Goal: Task Accomplishment & Management: Manage account settings

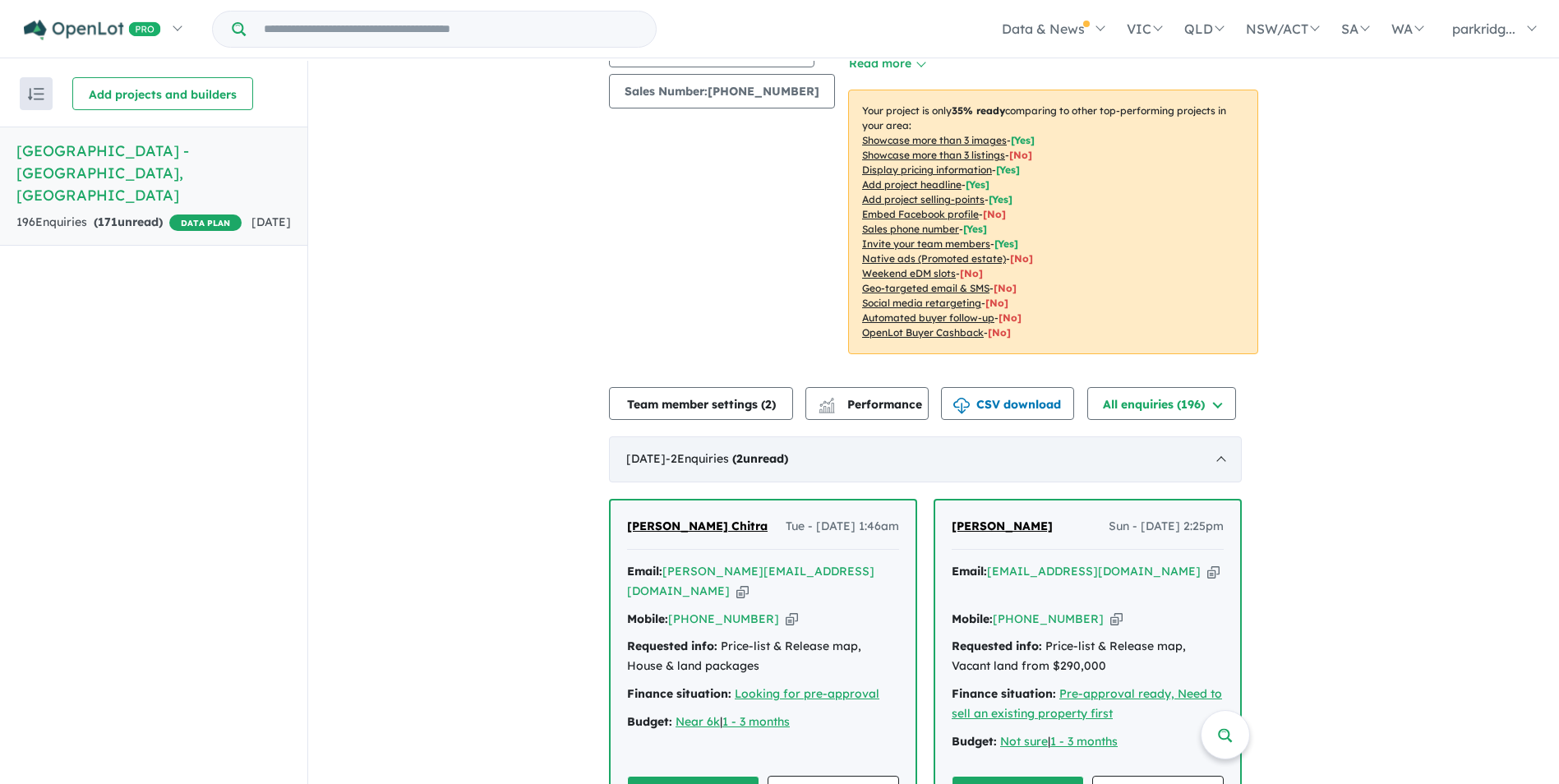
scroll to position [246, 0]
click at [703, 562] on a%20Parkridge%20Estate%20-%20Eaton"] "[PERSON_NAME][EMAIL_ADDRESS][DOMAIN_NAME]" at bounding box center [750, 579] width 247 height 35
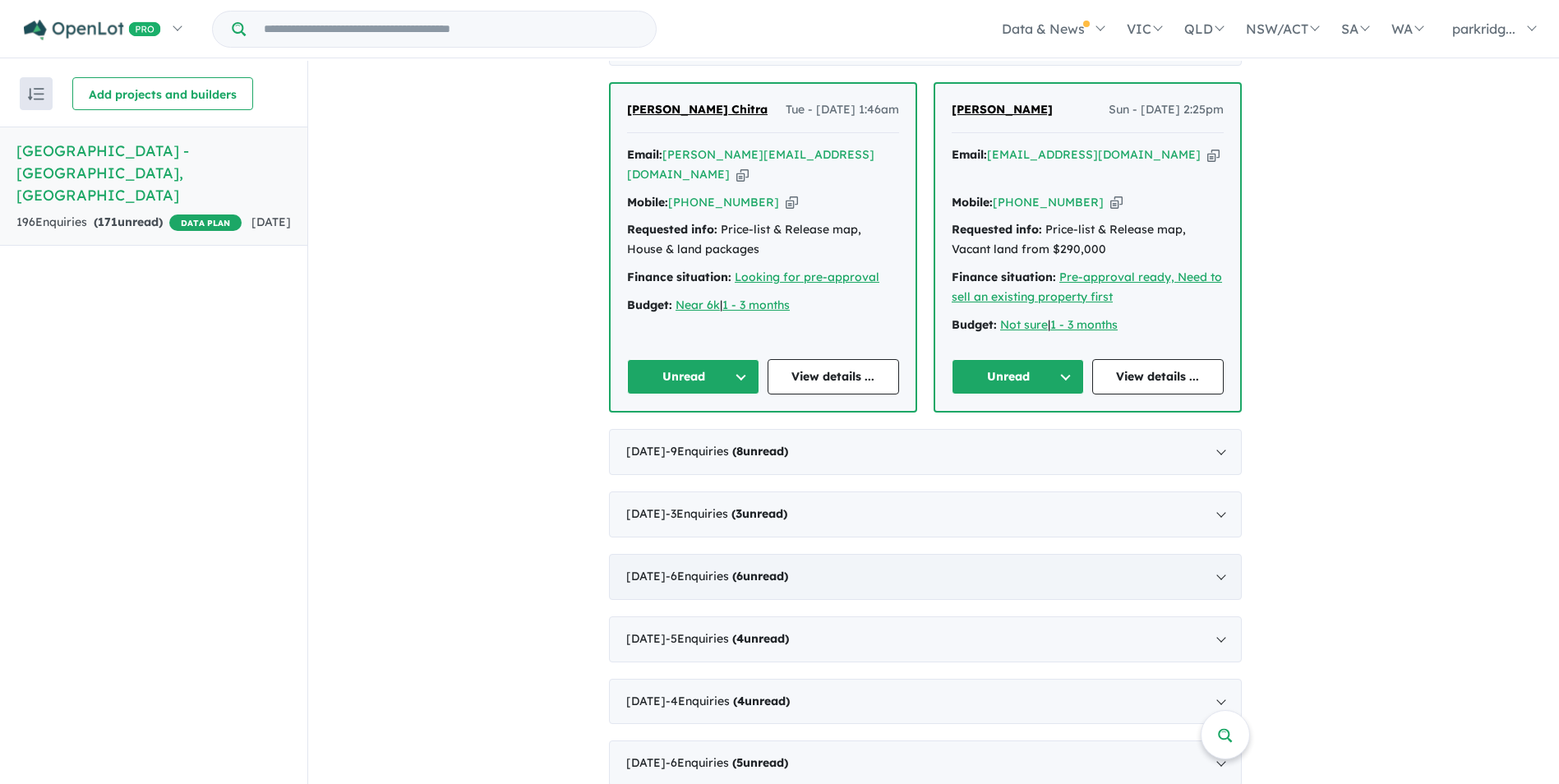
scroll to position [657, 0]
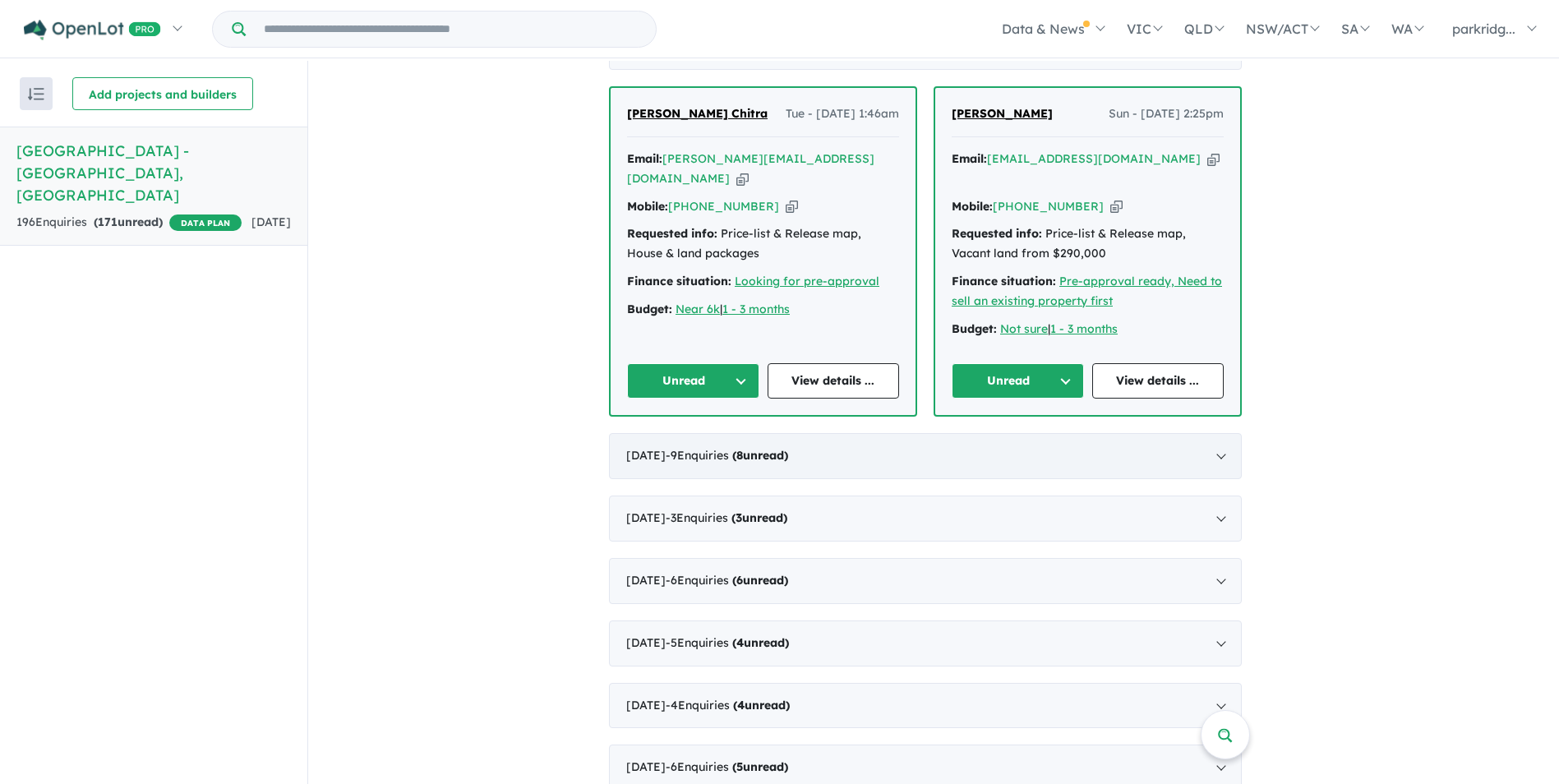
click at [1229, 433] on div "July 2025 - 9 Enquir ies ( 8 unread)" at bounding box center [925, 456] width 633 height 46
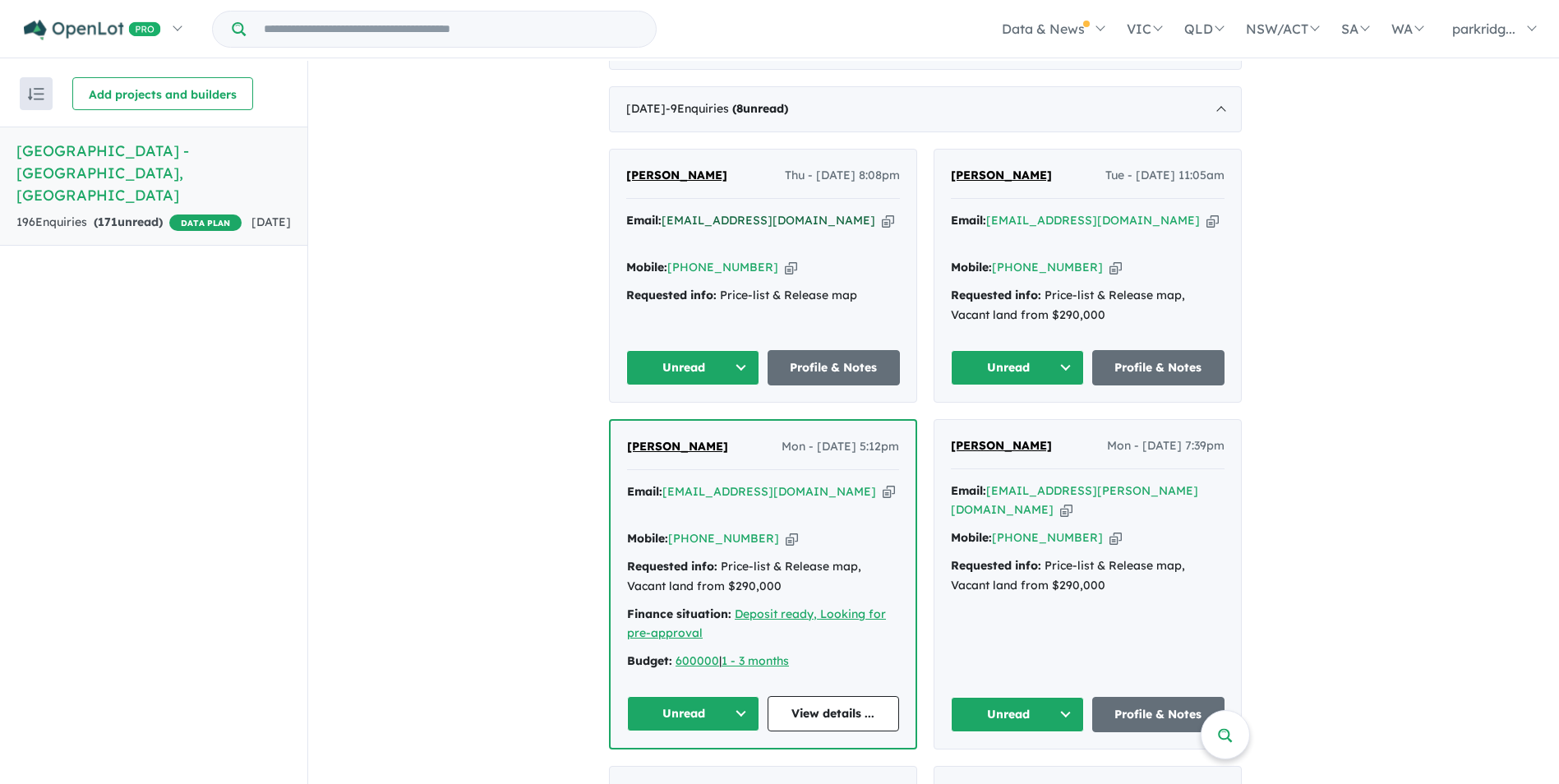
click at [700, 213] on a%20Parkridge%20Estate%20-%20Eaton"] "nikfoster96@gmail.com" at bounding box center [769, 220] width 214 height 14
click at [1044, 213] on a%20Parkridge%20Estate%20-%20Eaton"] "shelleybartondesigns@hotmail.com" at bounding box center [1093, 220] width 214 height 14
click at [691, 439] on span "Sharandeep Singh" at bounding box center [677, 446] width 101 height 14
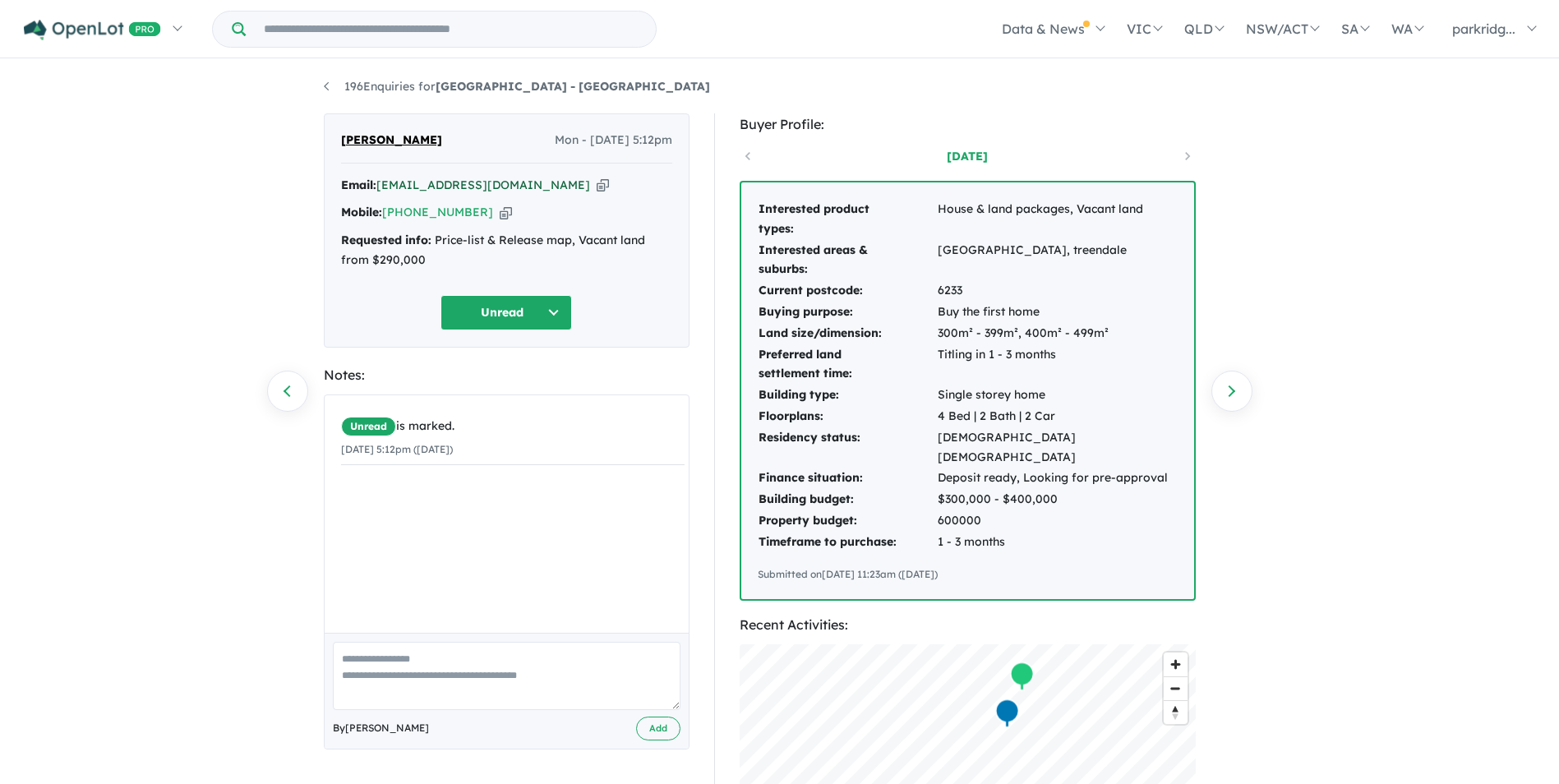
click at [405, 181] on a%20Parkridge%20Estate%20-%20Eaton"] "sharanrandhawa966@gmail.com" at bounding box center [483, 184] width 214 height 14
click at [329, 83] on link "196 Enquiries for Parkridge Estate - Eaton" at bounding box center [517, 86] width 387 height 14
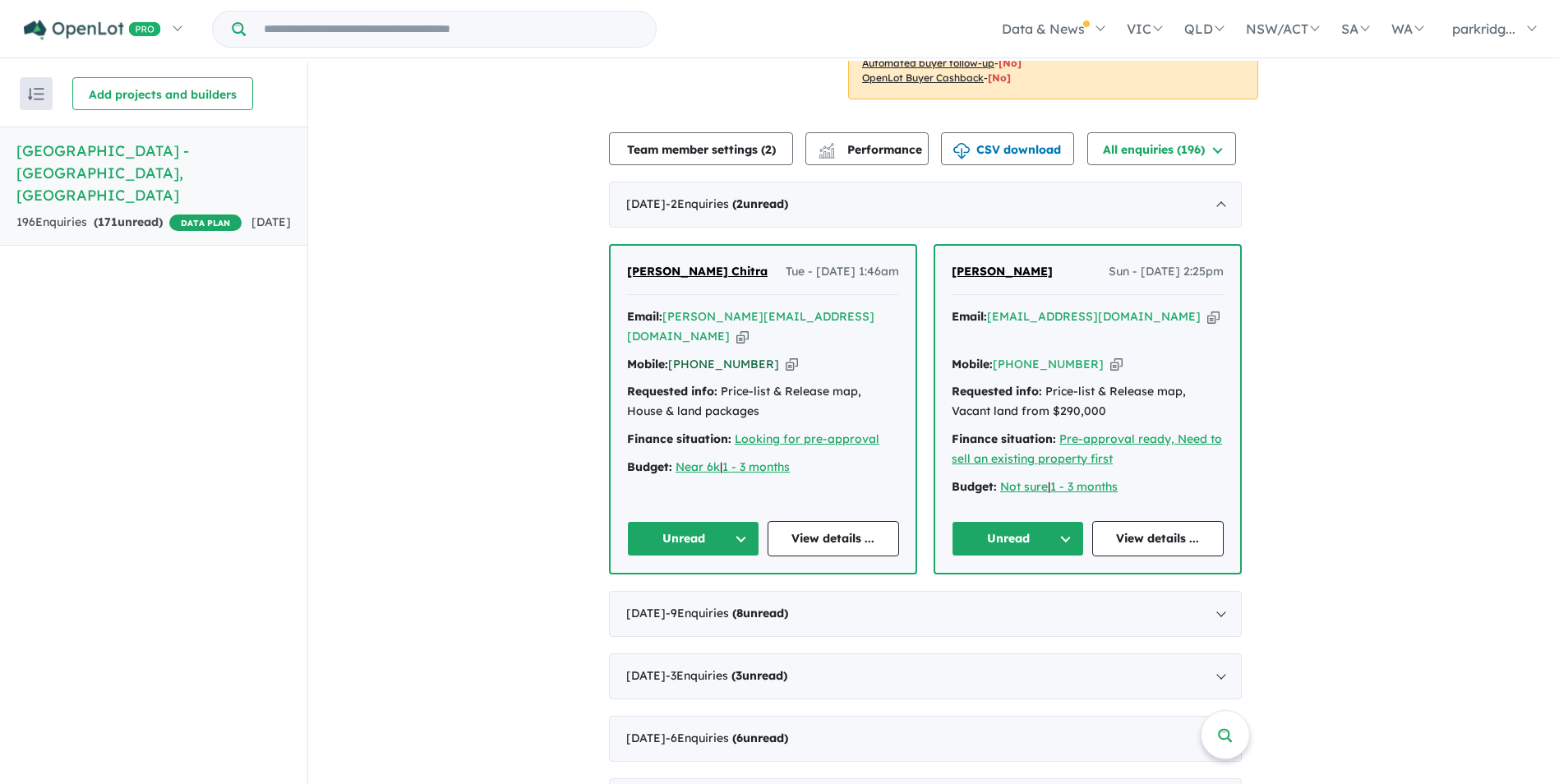
scroll to position [493, 0]
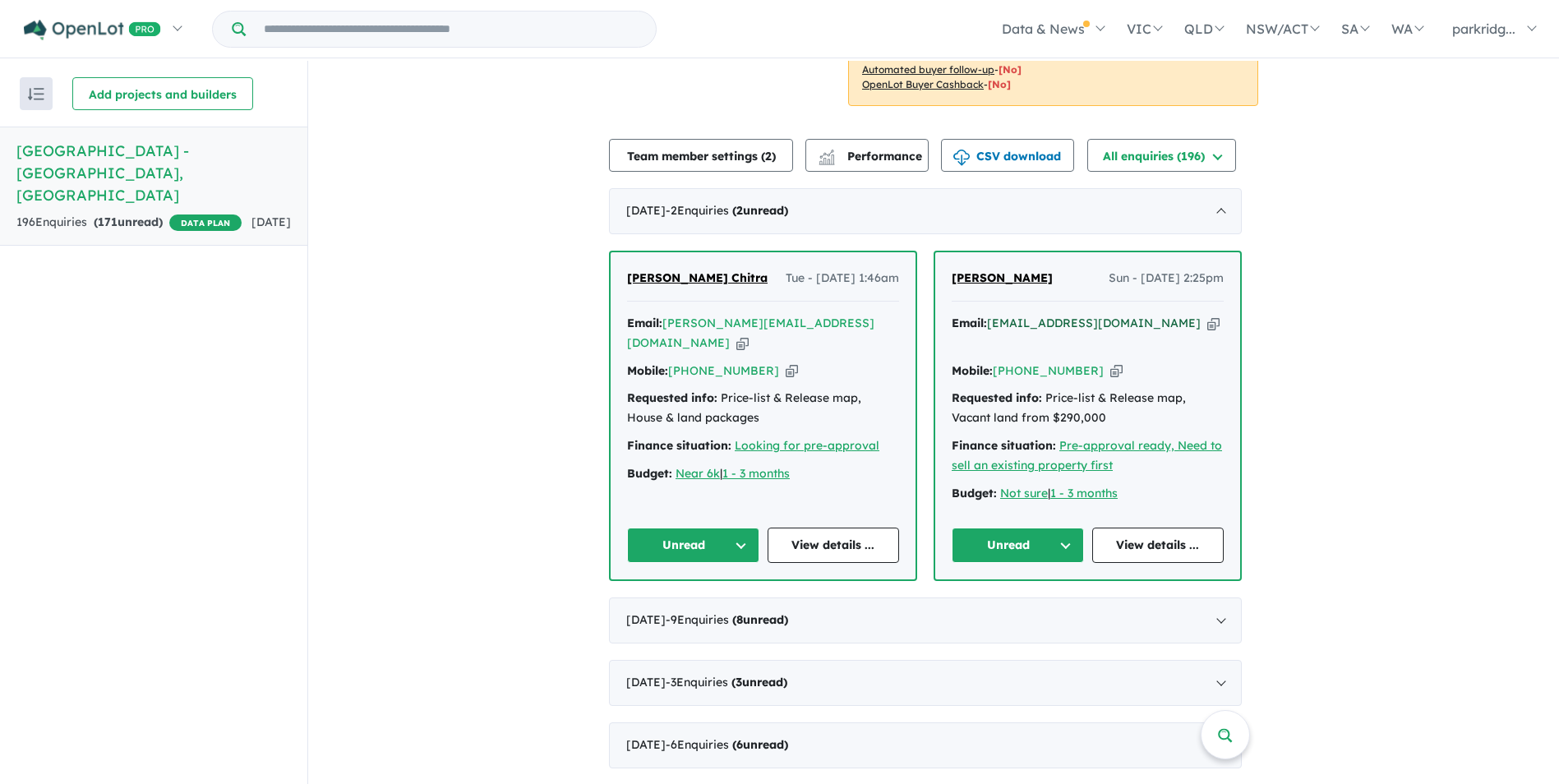
click at [1031, 315] on a%20Parkridge%20Estate%20-%20Eaton"] "[EMAIL_ADDRESS][DOMAIN_NAME]" at bounding box center [1094, 322] width 214 height 14
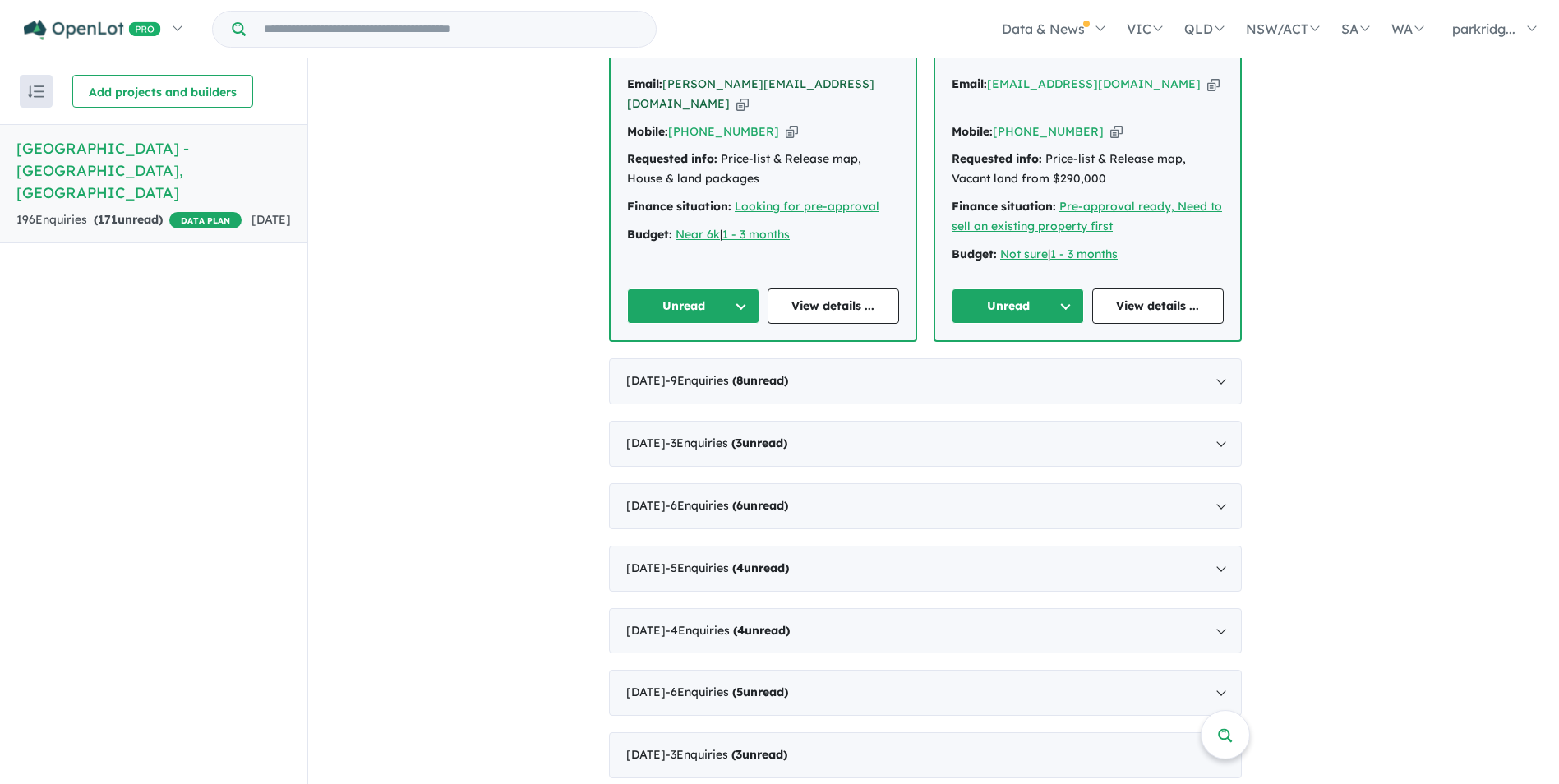
scroll to position [821, 0]
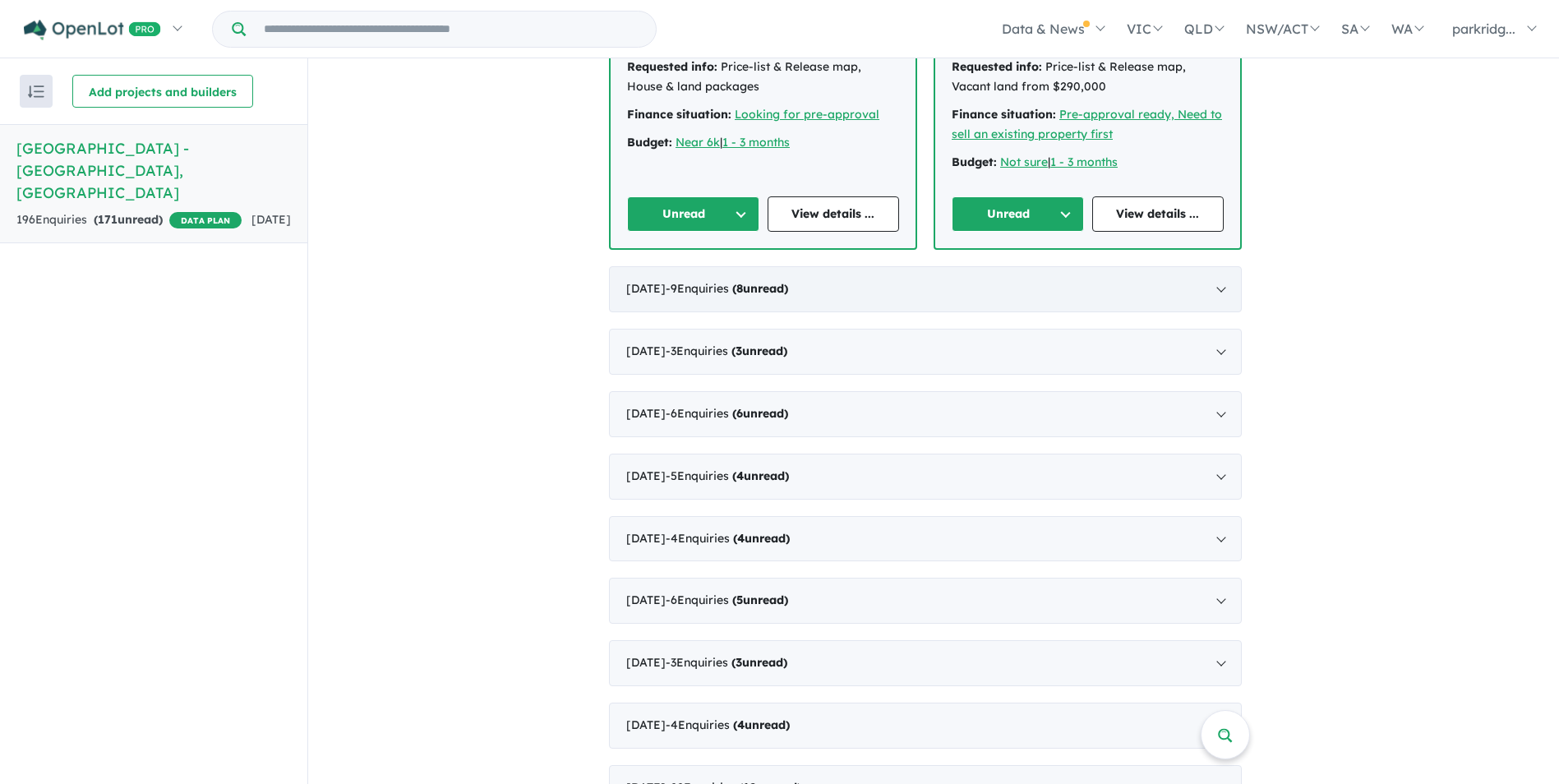
click at [1223, 266] on div "July 2025 - 9 Enquir ies ( 8 unread)" at bounding box center [925, 289] width 633 height 46
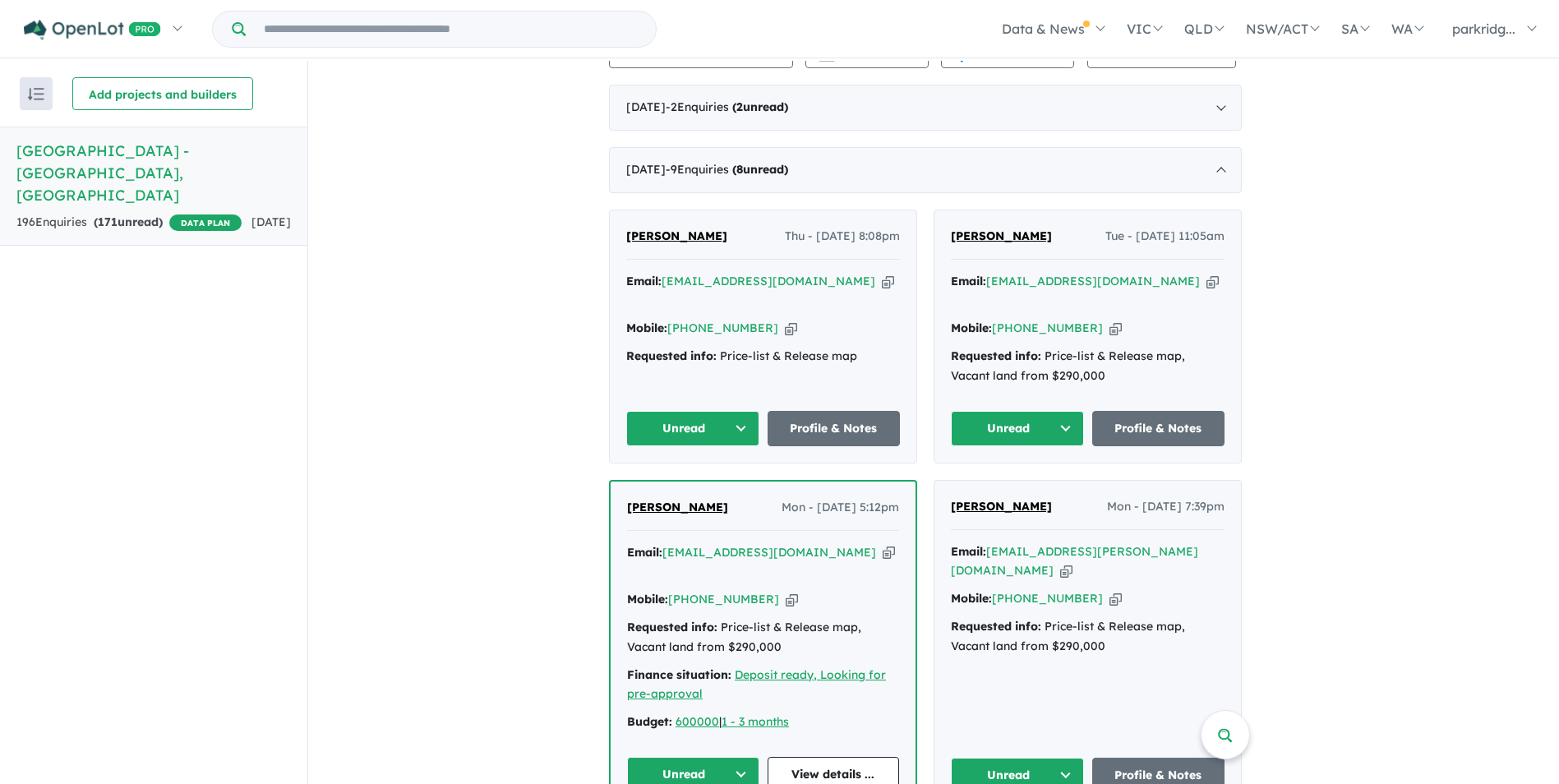
scroll to position [624, 0]
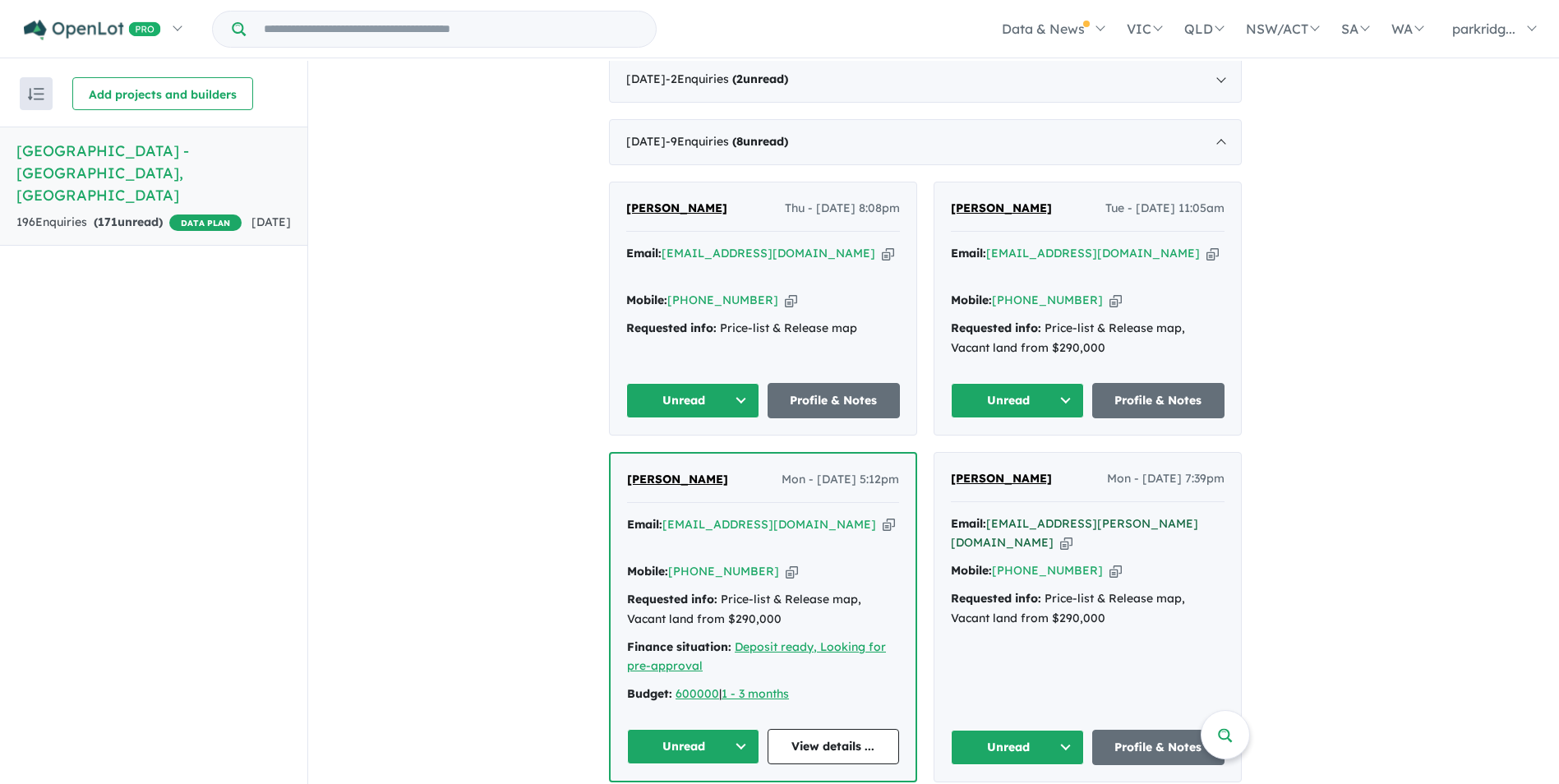
click at [1020, 516] on a%20Parkridge%20Estate%20-%20Eaton"] "chevy.mckenzie@outlook.com" at bounding box center [1074, 533] width 247 height 35
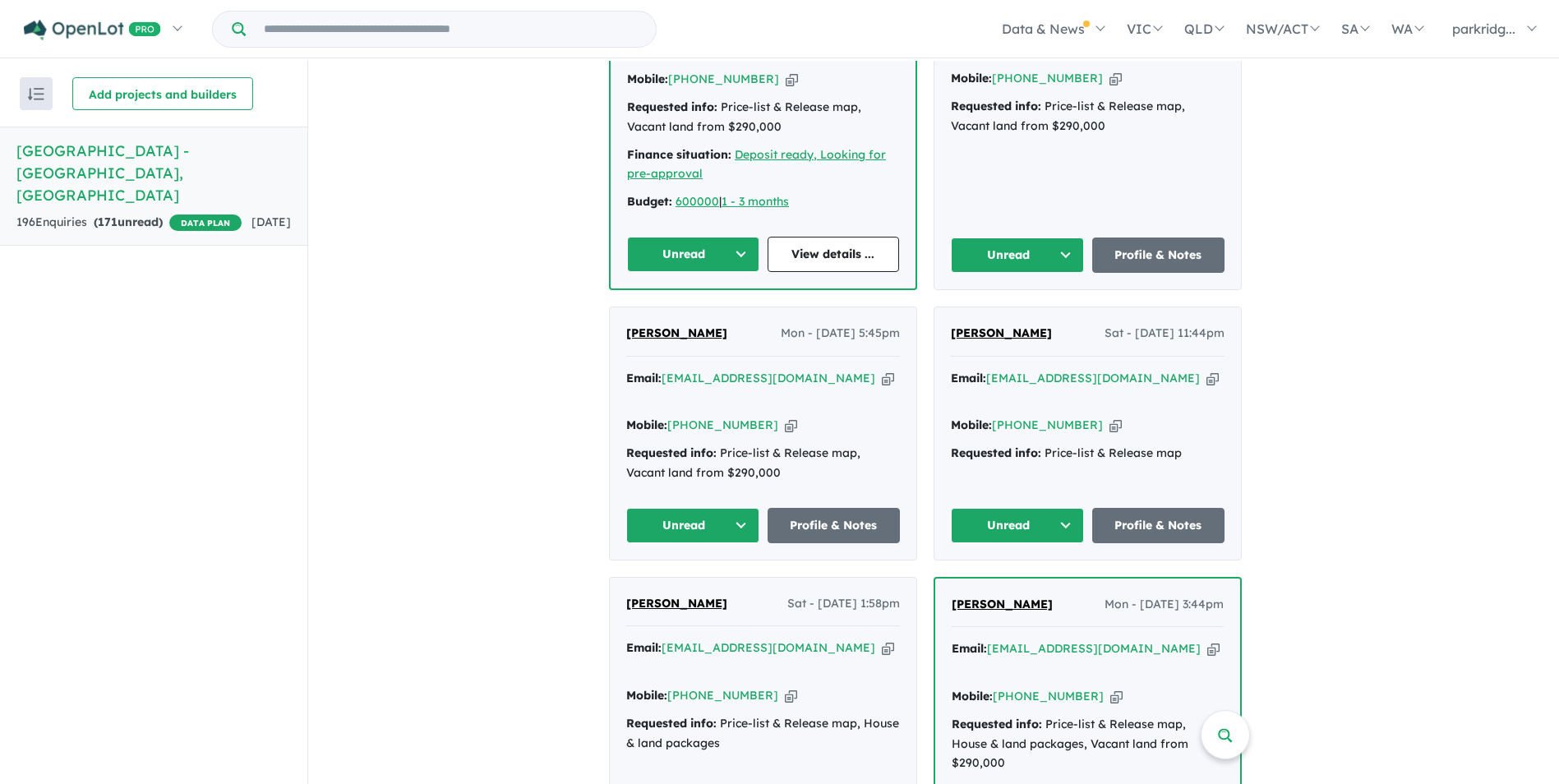
scroll to position [1118, 0]
click at [719, 369] on a%20Parkridge%20Estate%20-%20Eaton"] "aubrin.anto@gmail.com" at bounding box center [769, 376] width 214 height 14
click at [694, 640] on a%20Parkridge%20Estate%20-%20Eaton"] "caitlindoddy@live.com.au" at bounding box center [769, 646] width 214 height 14
click at [1048, 640] on a%20Parkridge%20Estate%20-%20Eaton"] "renealouise1987@gmail.com" at bounding box center [1094, 647] width 214 height 14
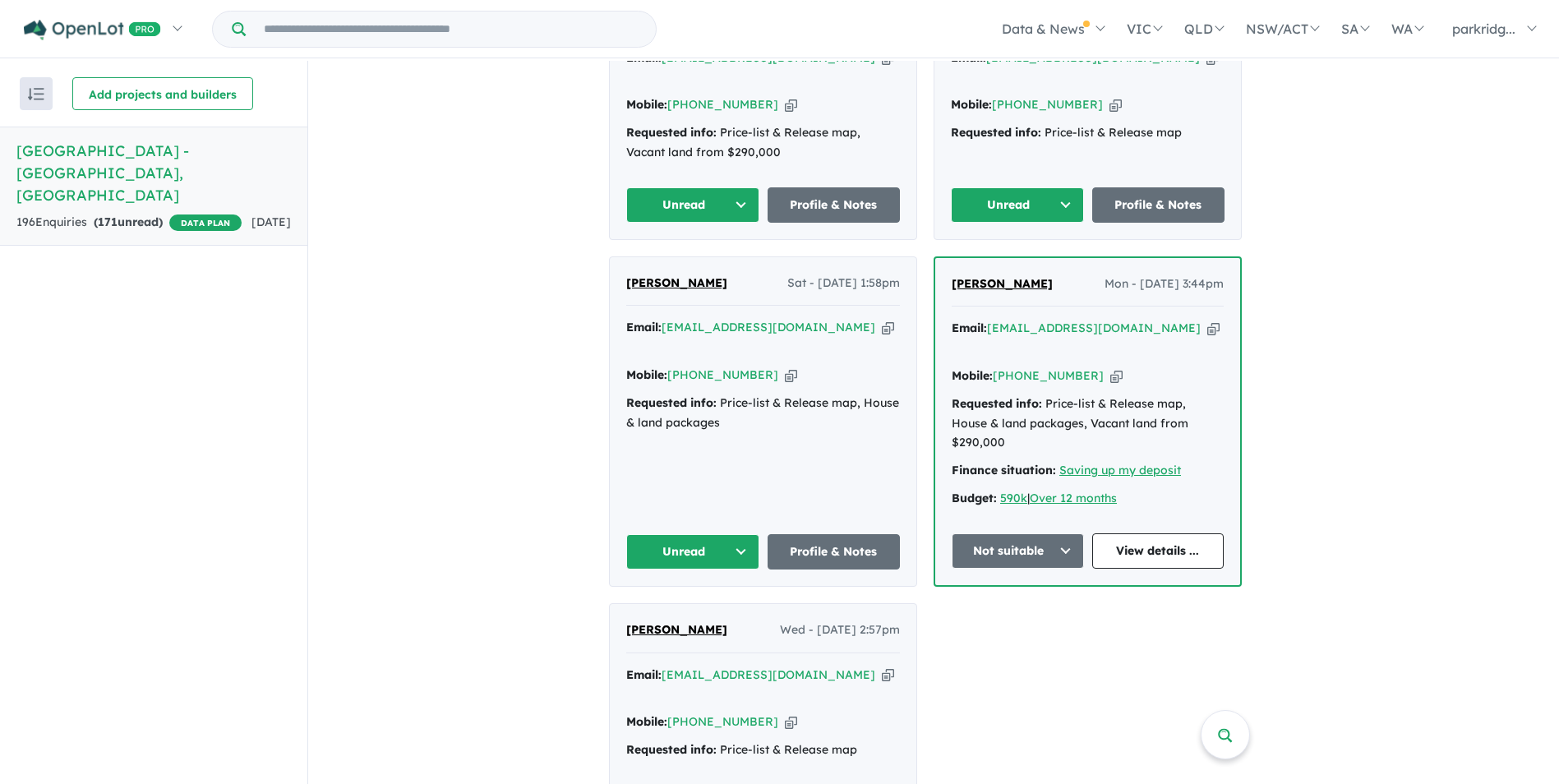
scroll to position [1610, 0]
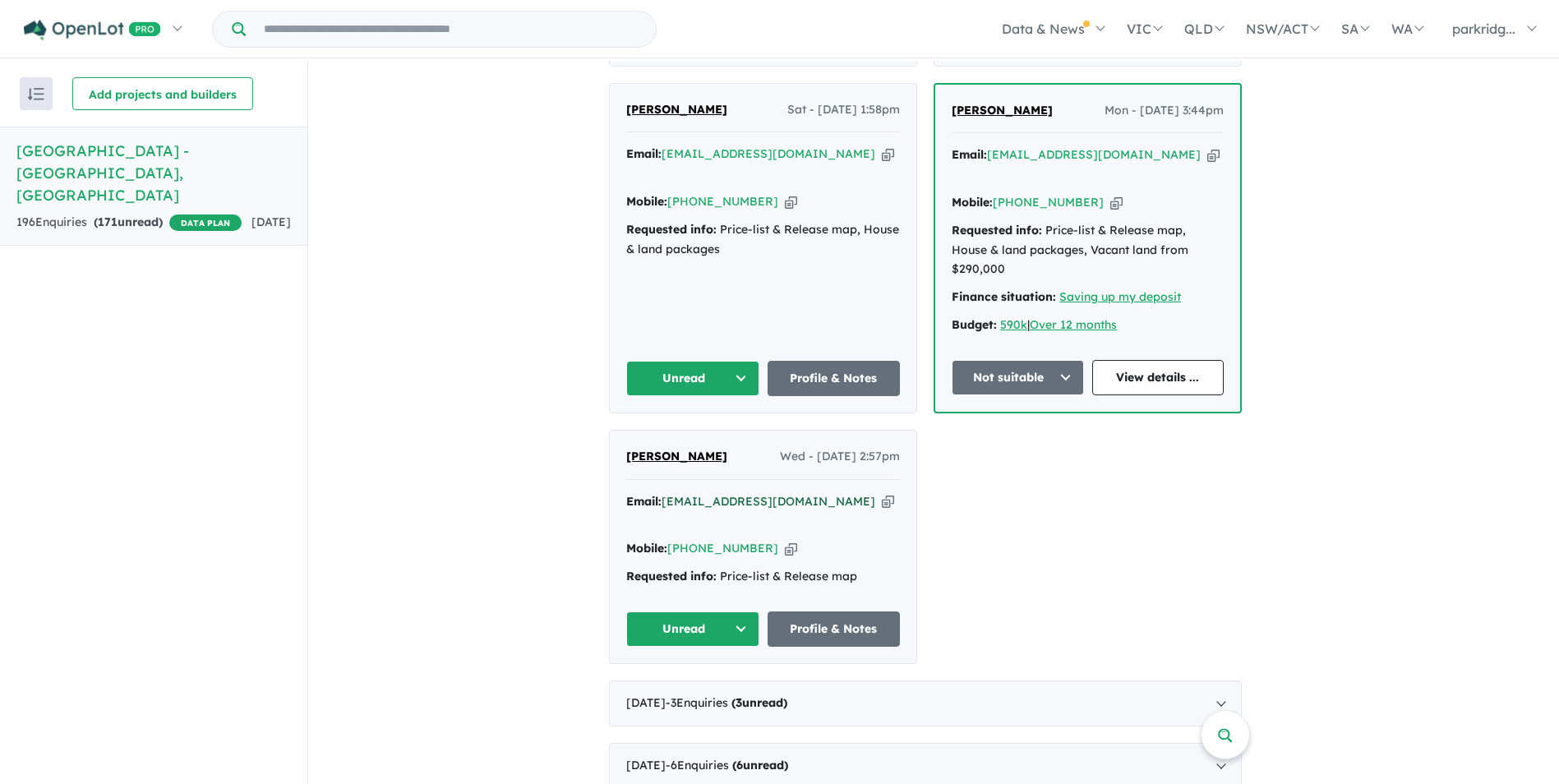
click at [713, 494] on a%20Parkridge%20Estate%20-%20Eaton"] "tracy71m@hotmail.com" at bounding box center [769, 500] width 214 height 14
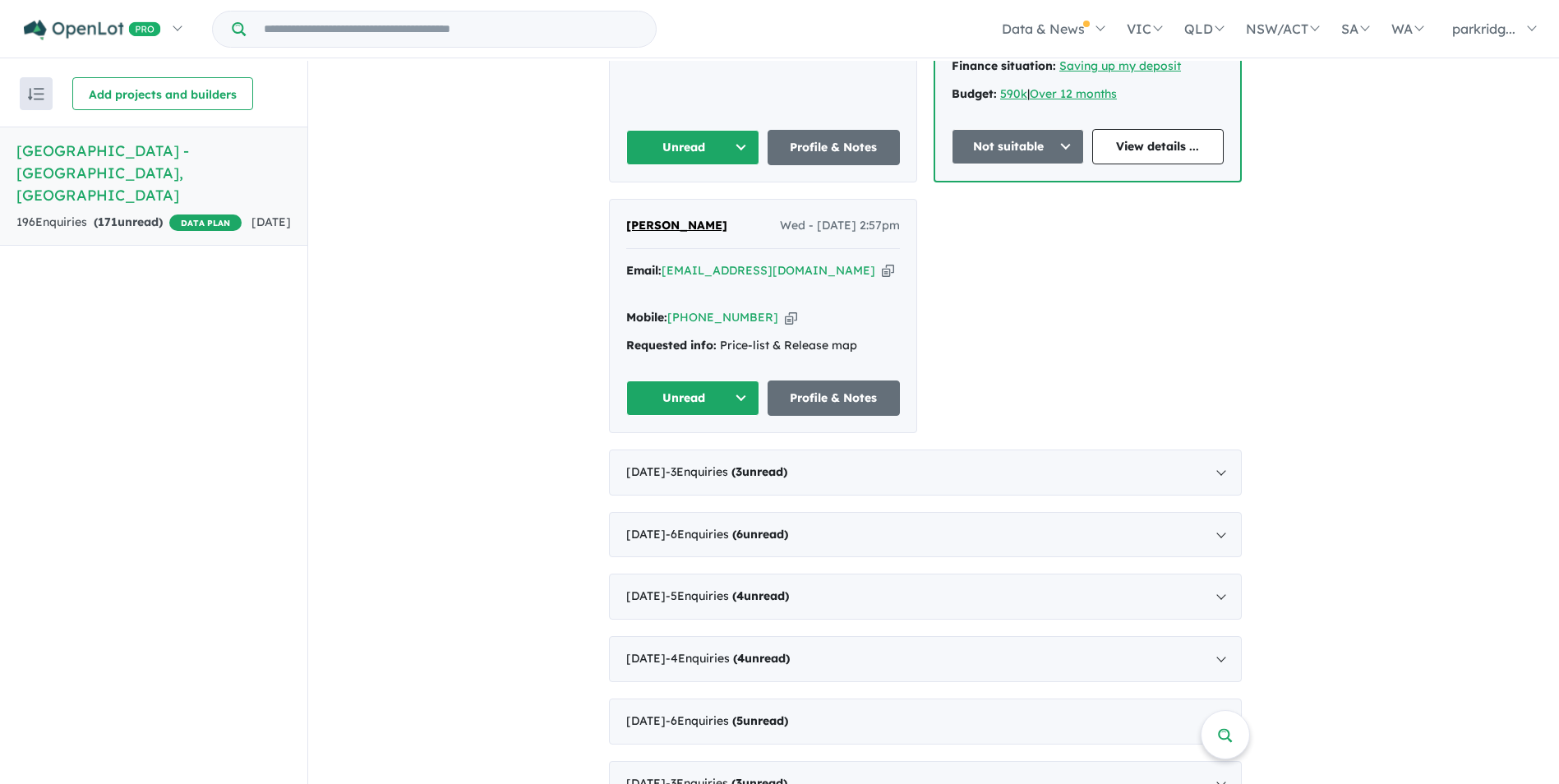
scroll to position [1775, 0]
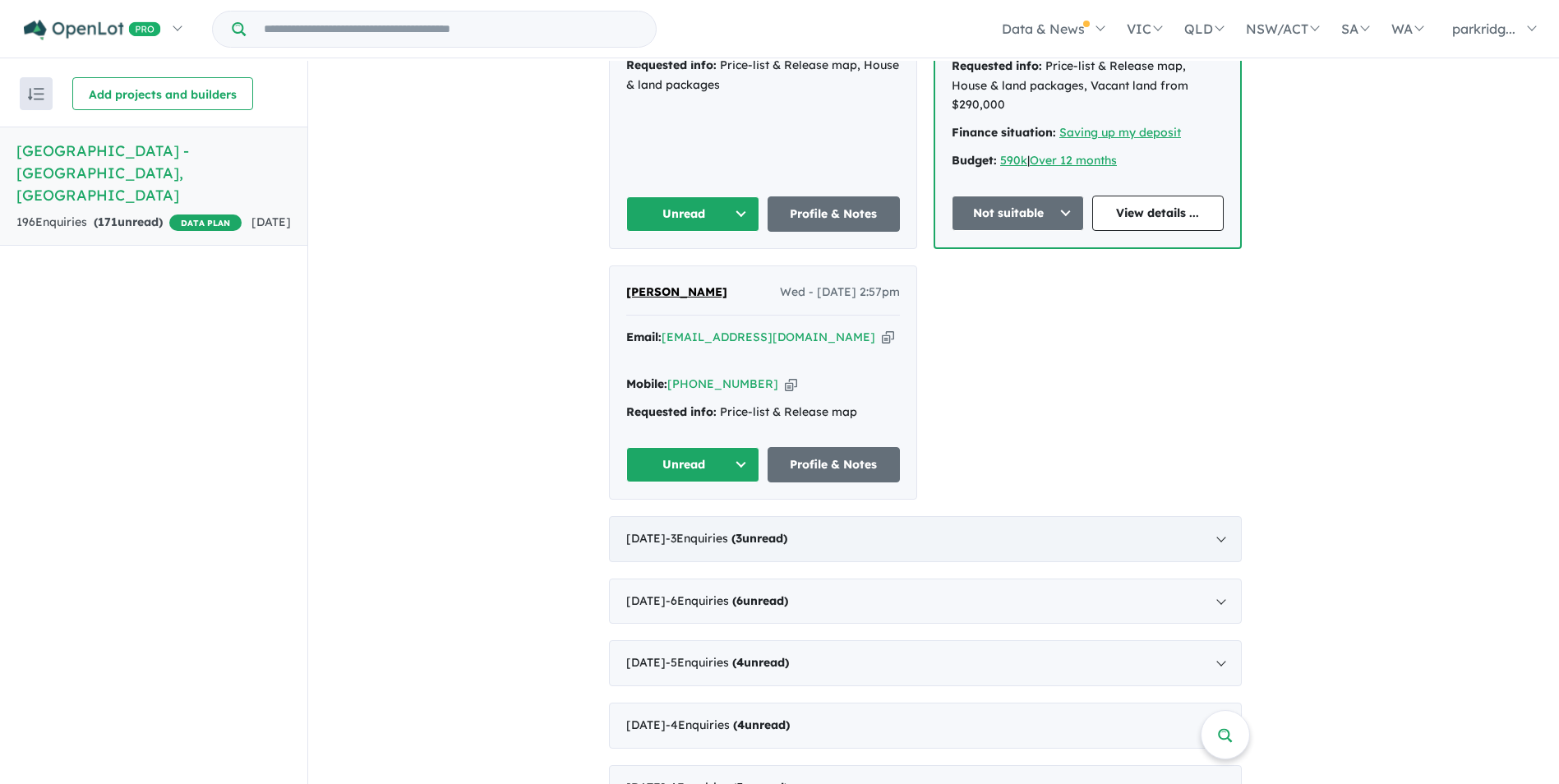
click at [1224, 516] on div "June 2025 - 3 Enquir ies ( 3 unread)" at bounding box center [925, 539] width 633 height 46
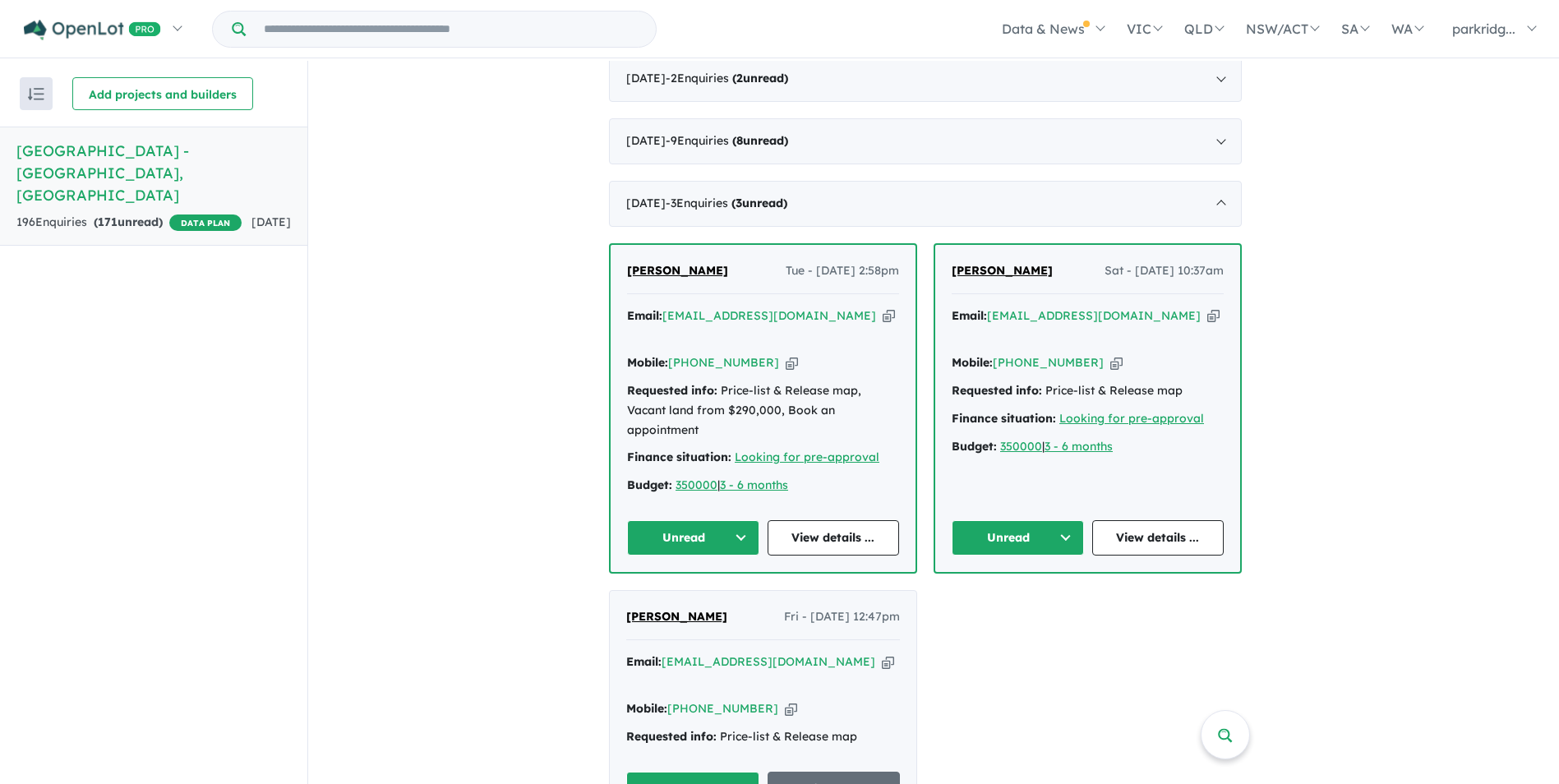
scroll to position [612, 0]
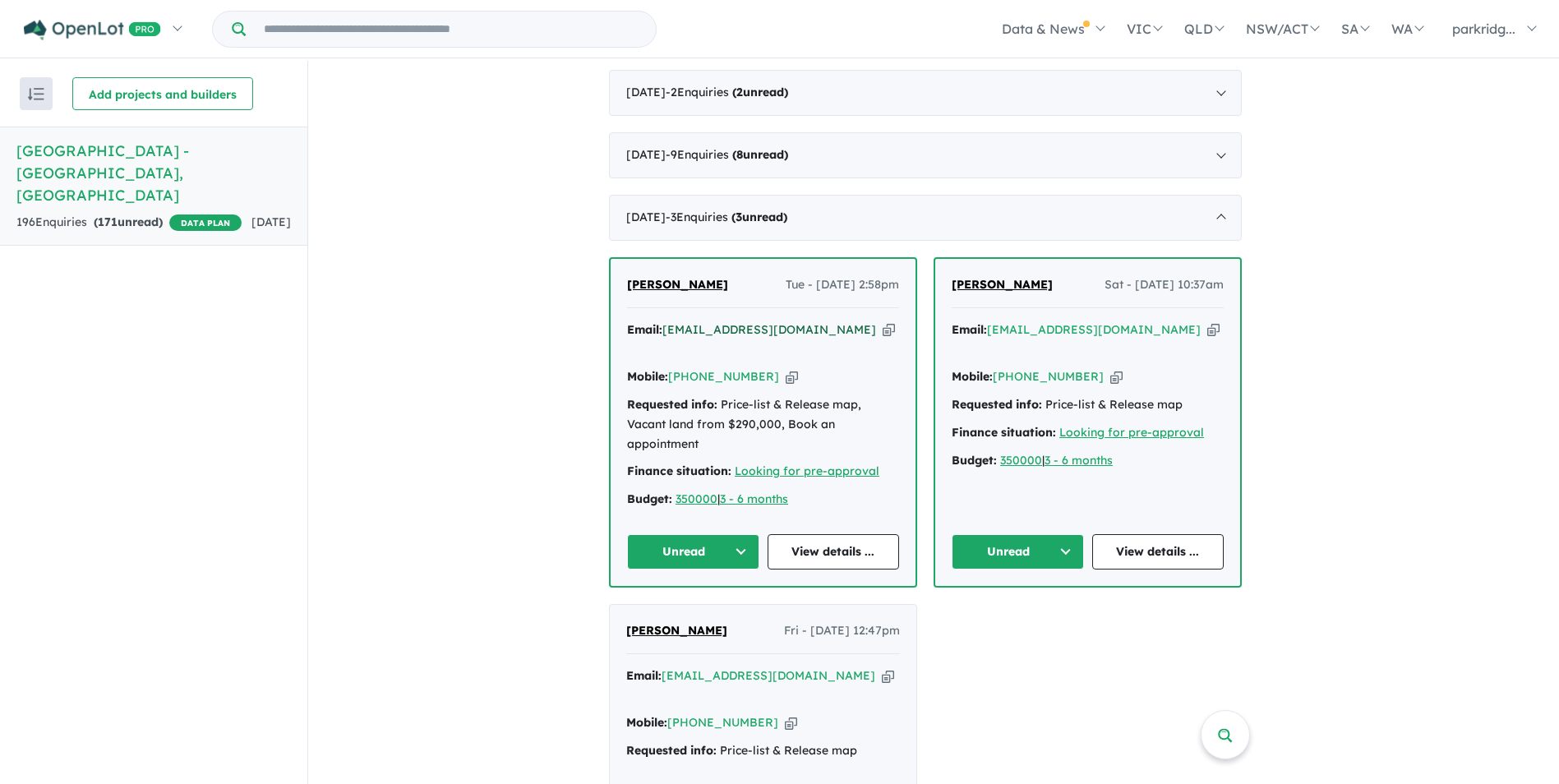
click at [691, 322] on a%20Parkridge%20Estate%20-%20Eaton"] "simonwendycooper@gmail.com" at bounding box center [770, 329] width 214 height 14
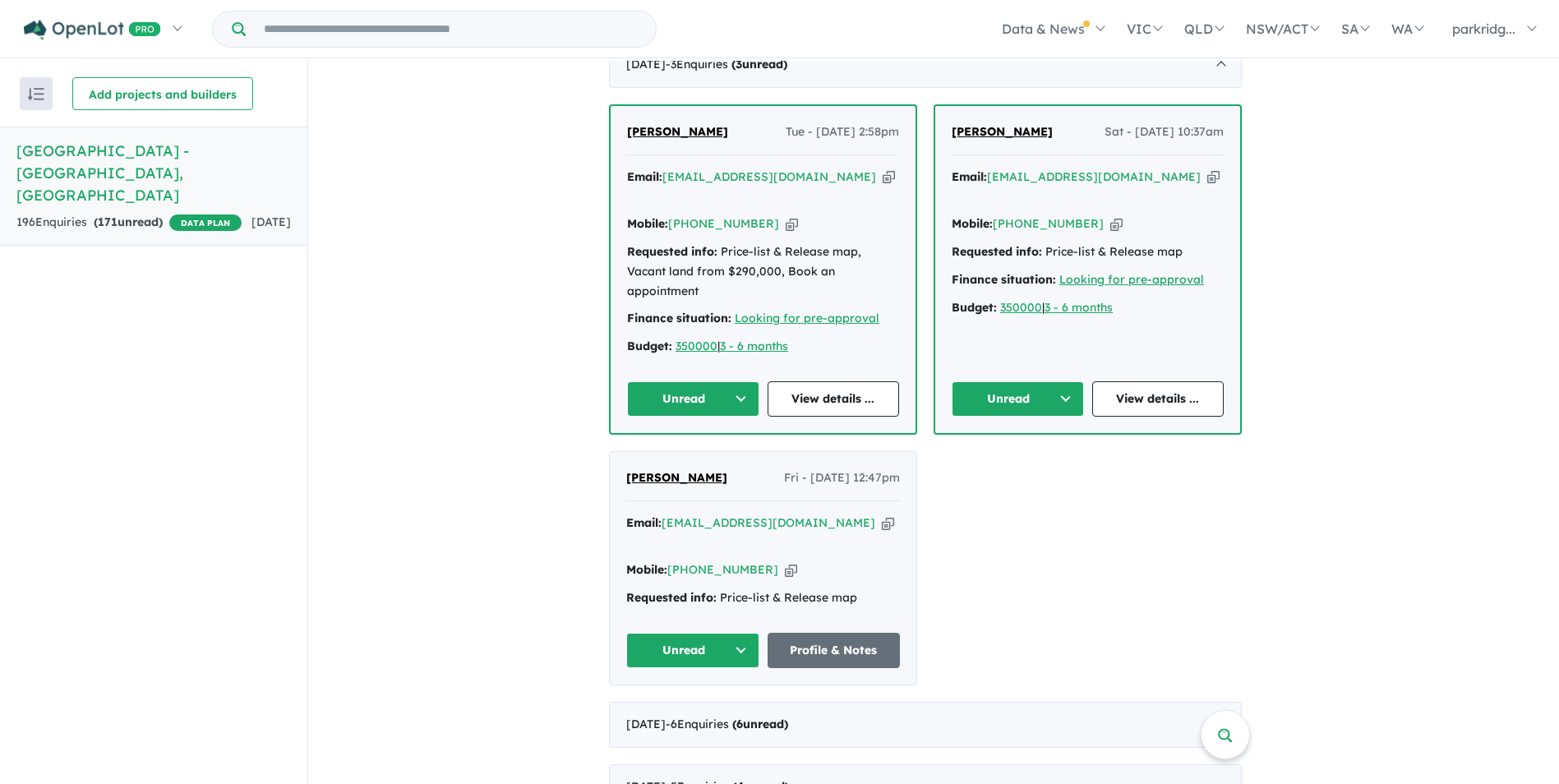
scroll to position [776, 0]
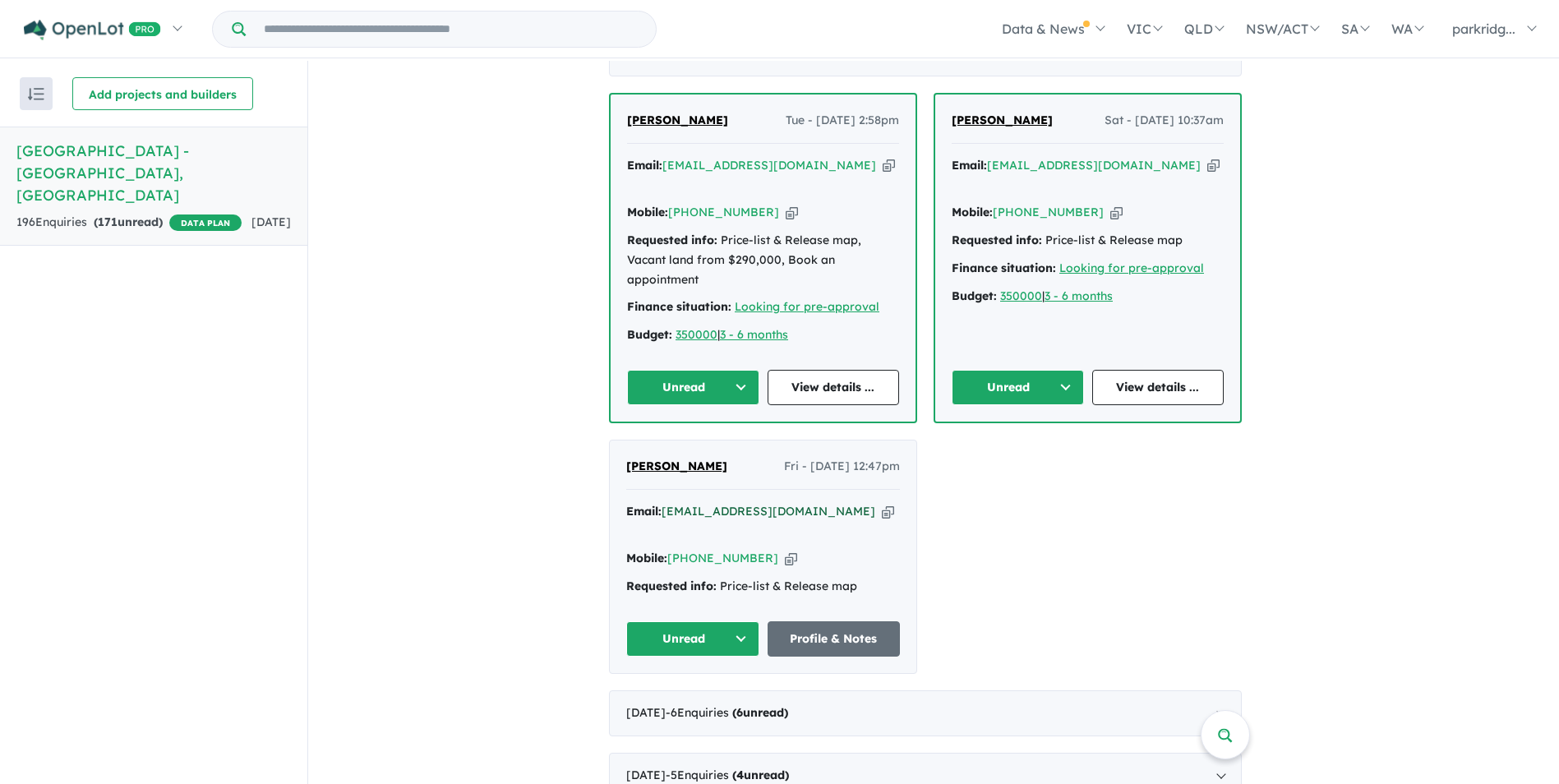
click at [687, 504] on a%20Parkridge%20Estate%20-%20Eaton"] "cmronkhal@gmail.com" at bounding box center [769, 510] width 214 height 14
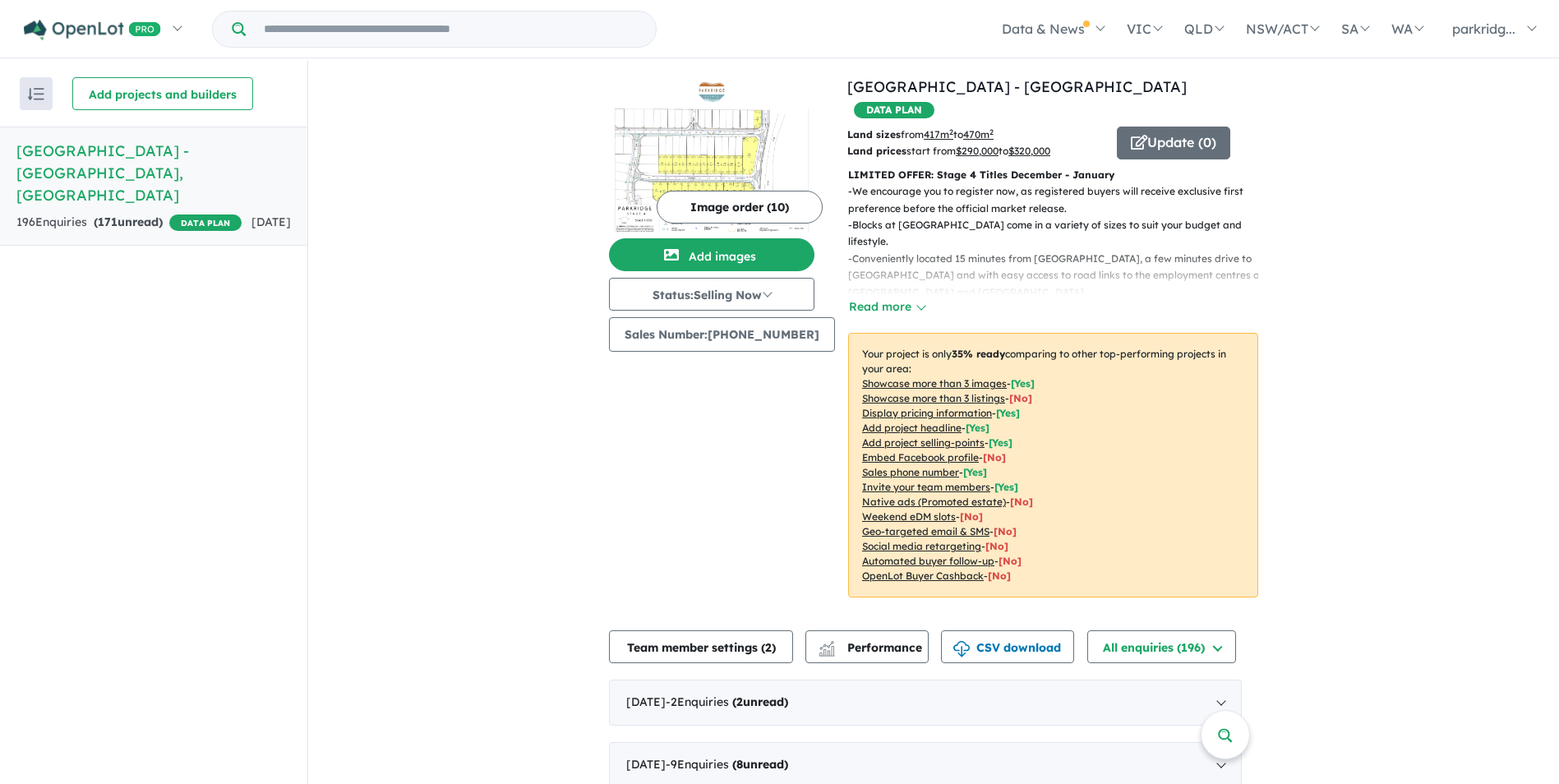
scroll to position [0, 0]
